Goal: Information Seeking & Learning: Learn about a topic

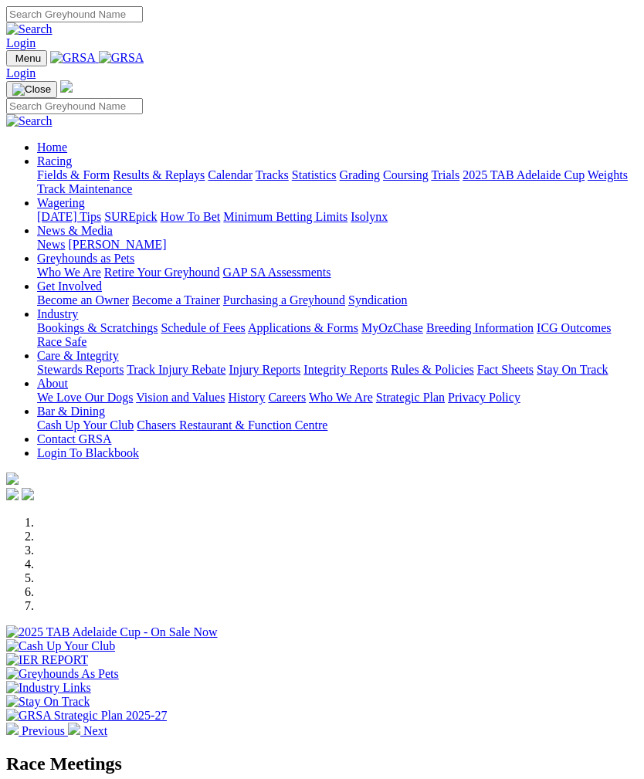
click at [12, 62] on img "Toggle navigation" at bounding box center [12, 62] width 0 height 0
click at [72, 162] on link "Racing" at bounding box center [54, 160] width 35 height 13
click at [208, 181] on link "Calendar" at bounding box center [230, 174] width 45 height 13
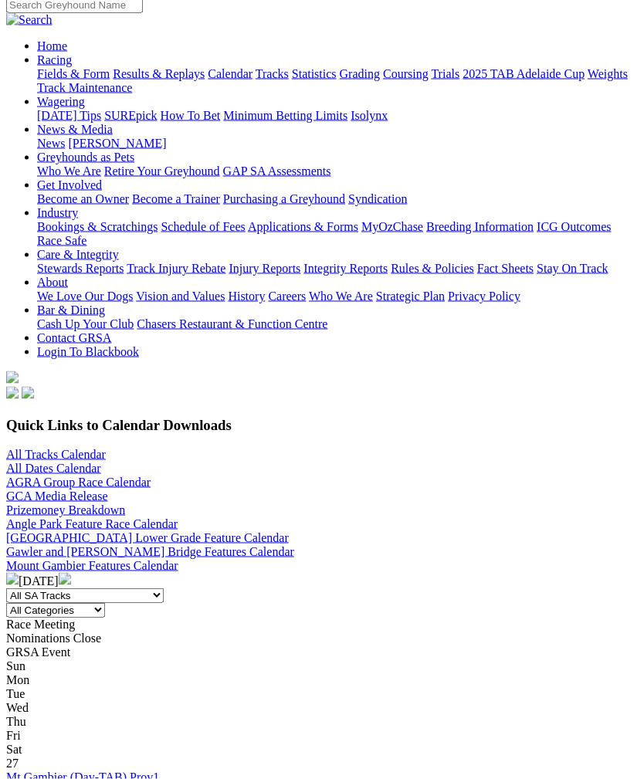
scroll to position [240, 0]
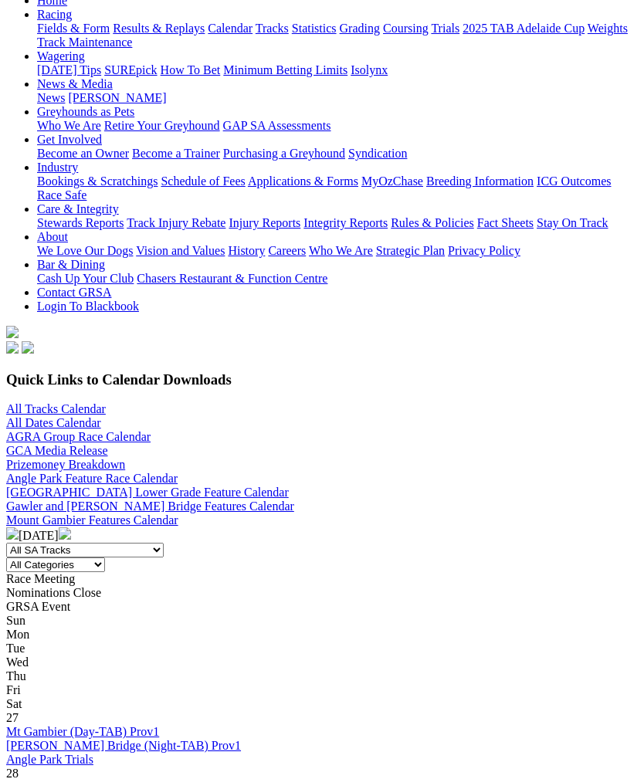
scroll to position [237, 0]
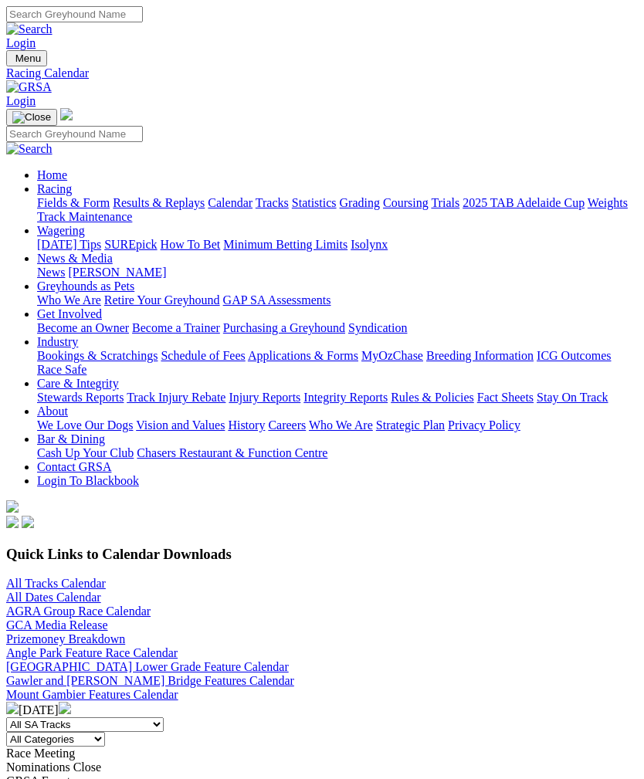
scroll to position [286, 0]
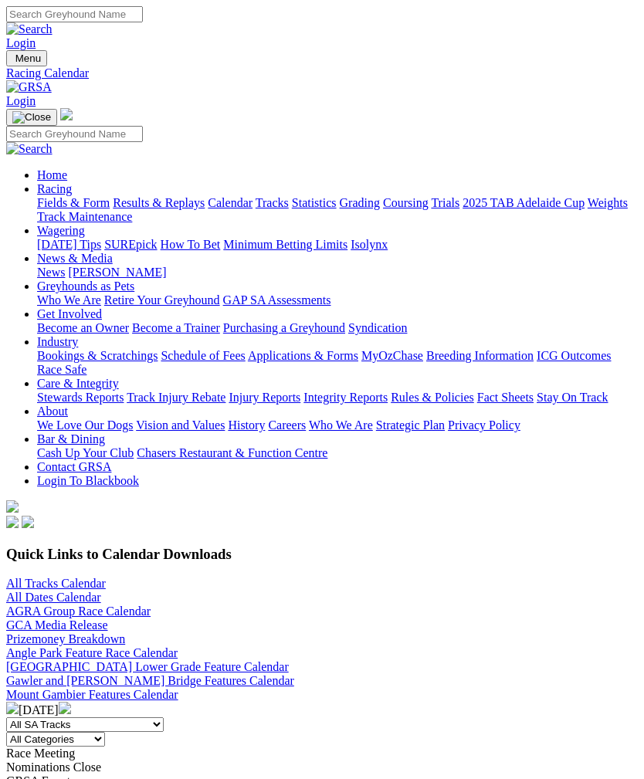
scroll to position [286, 0]
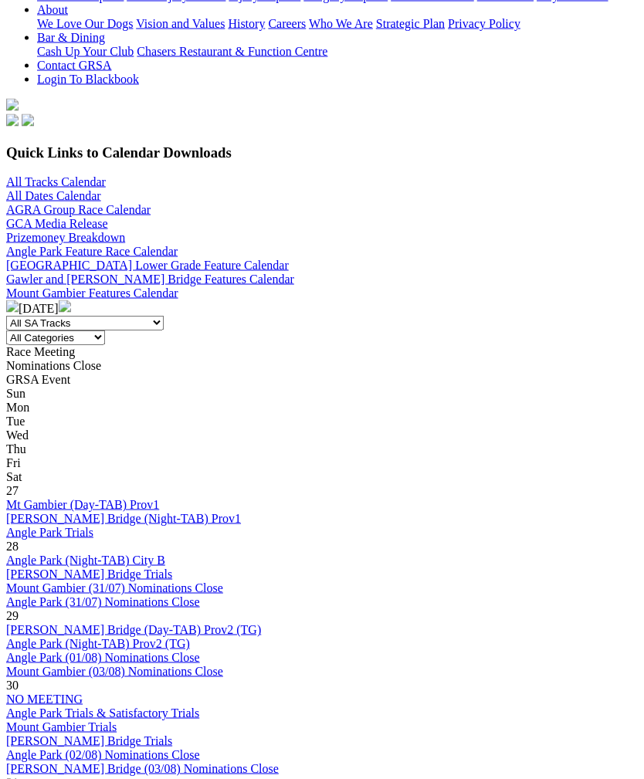
scroll to position [470, 0]
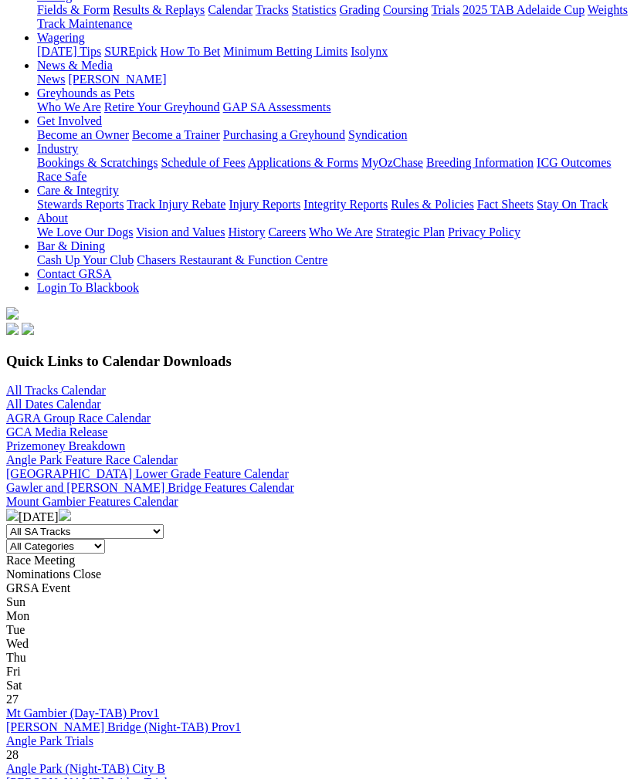
scroll to position [130, 0]
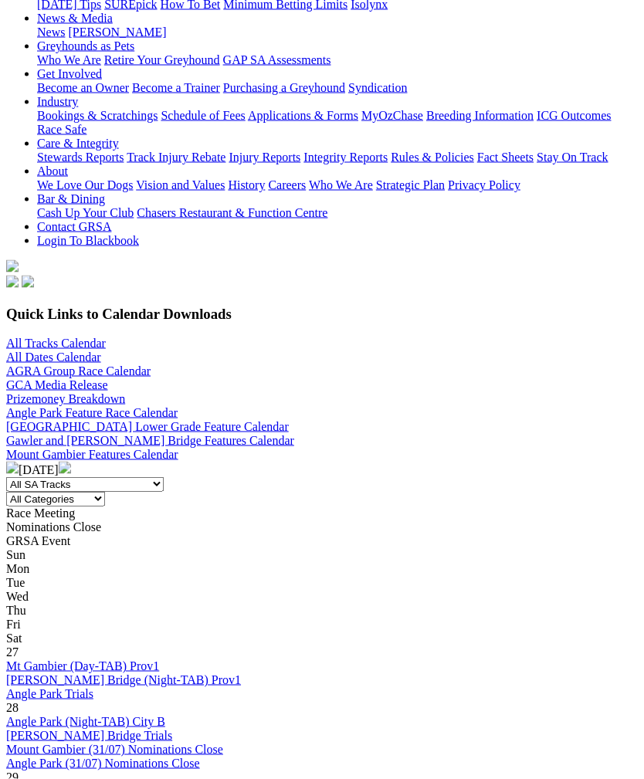
scroll to position [317, 0]
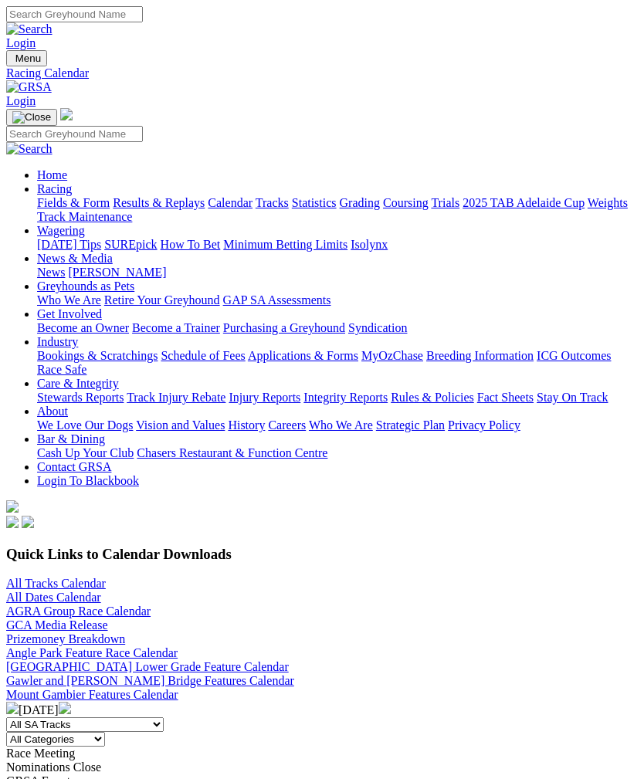
scroll to position [367, 0]
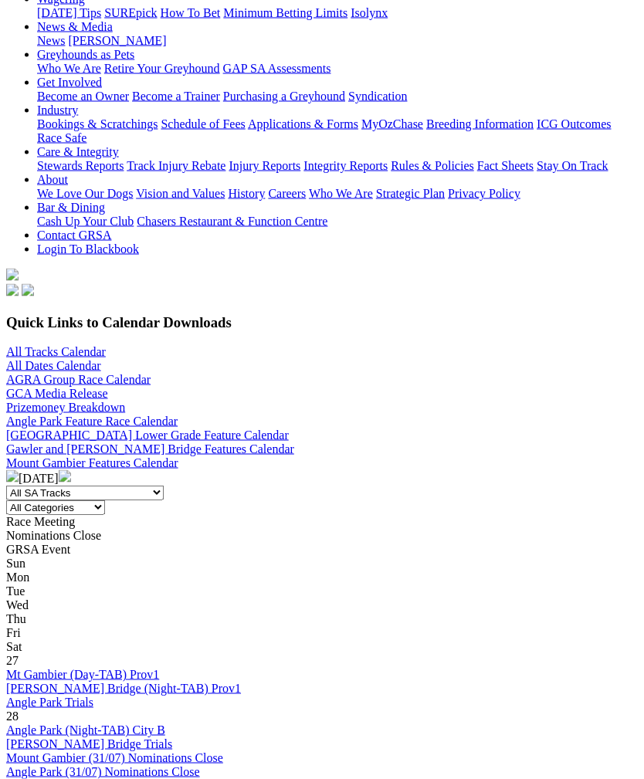
scroll to position [242, 0]
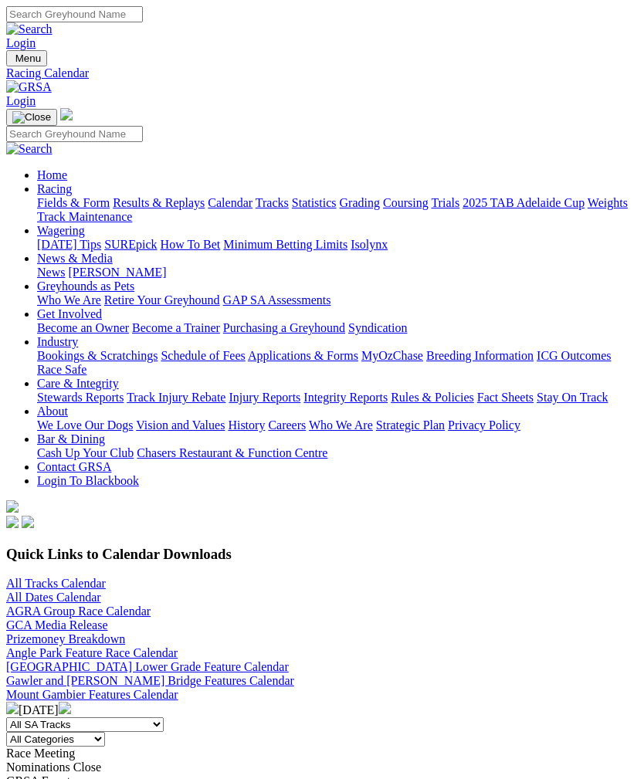
scroll to position [293, 0]
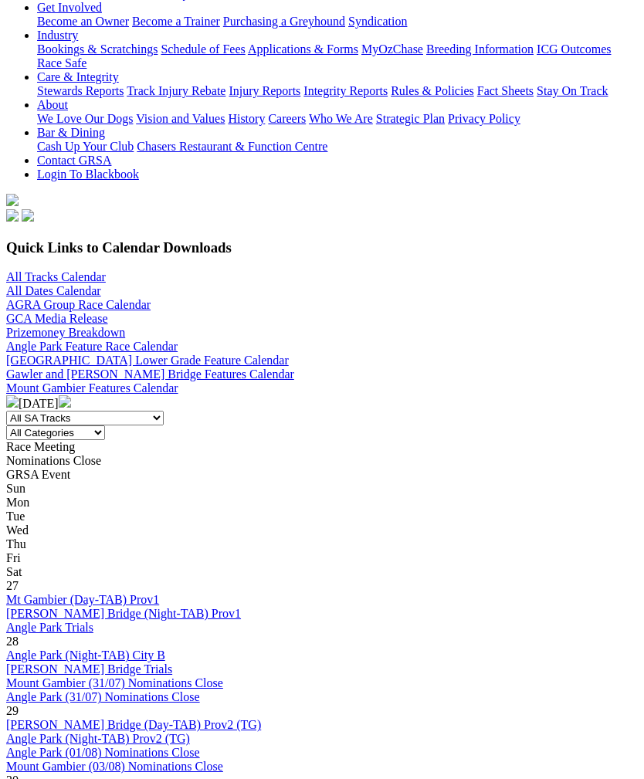
scroll to position [374, 0]
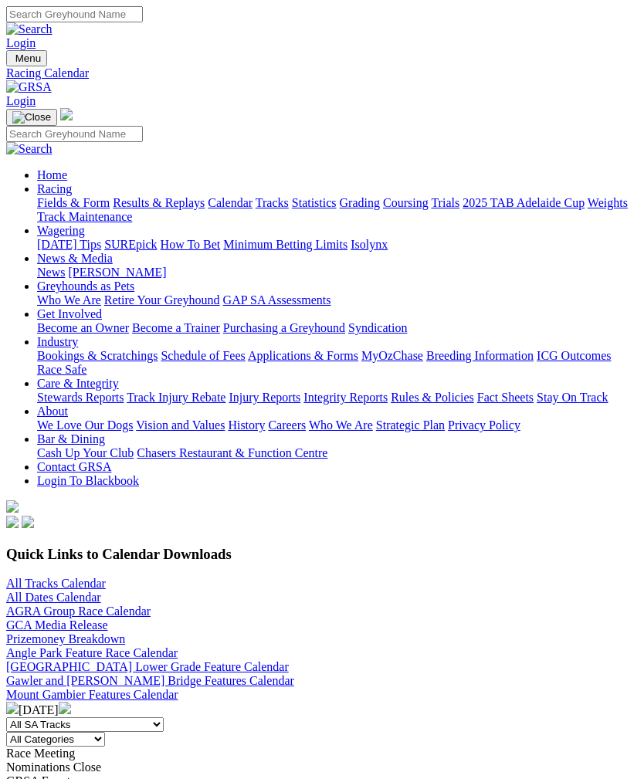
scroll to position [424, 0]
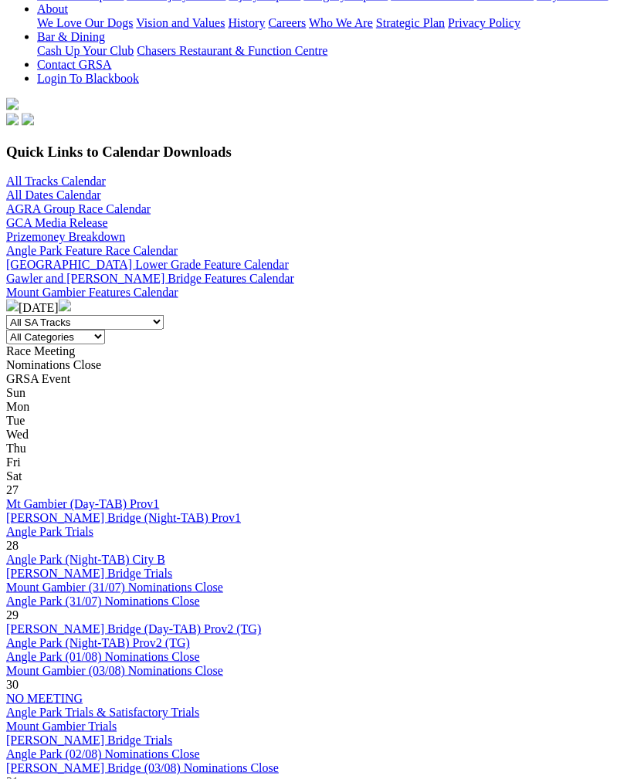
scroll to position [413, 0]
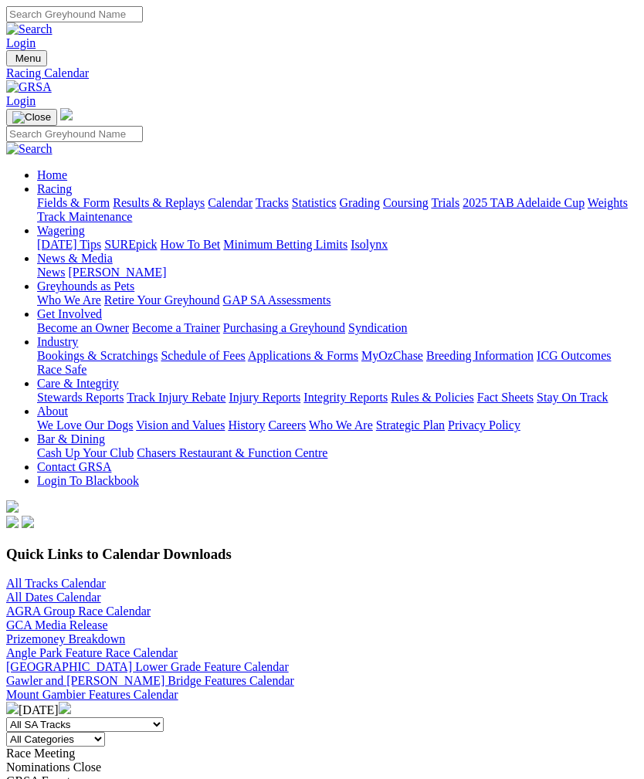
scroll to position [463, 0]
click at [71, 702] on img at bounding box center [65, 708] width 12 height 12
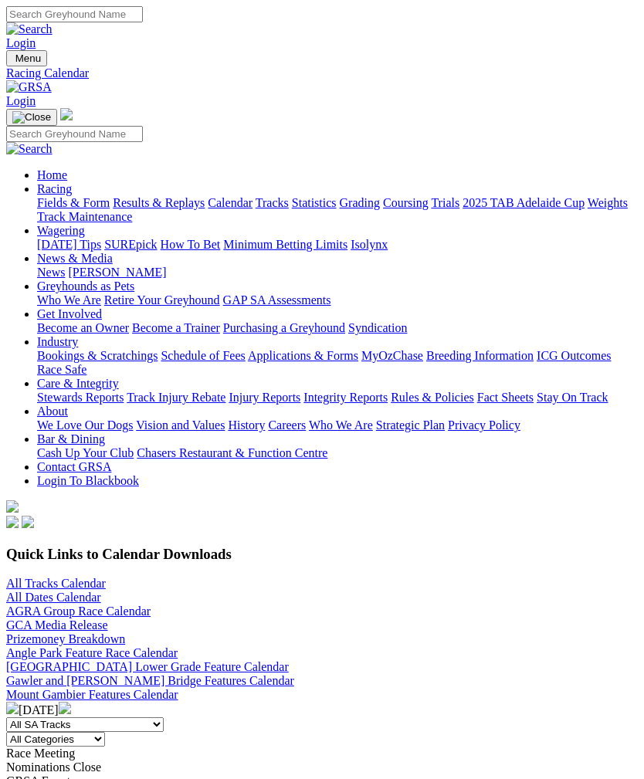
scroll to position [286, 0]
